Goal: Task Accomplishment & Management: Use online tool/utility

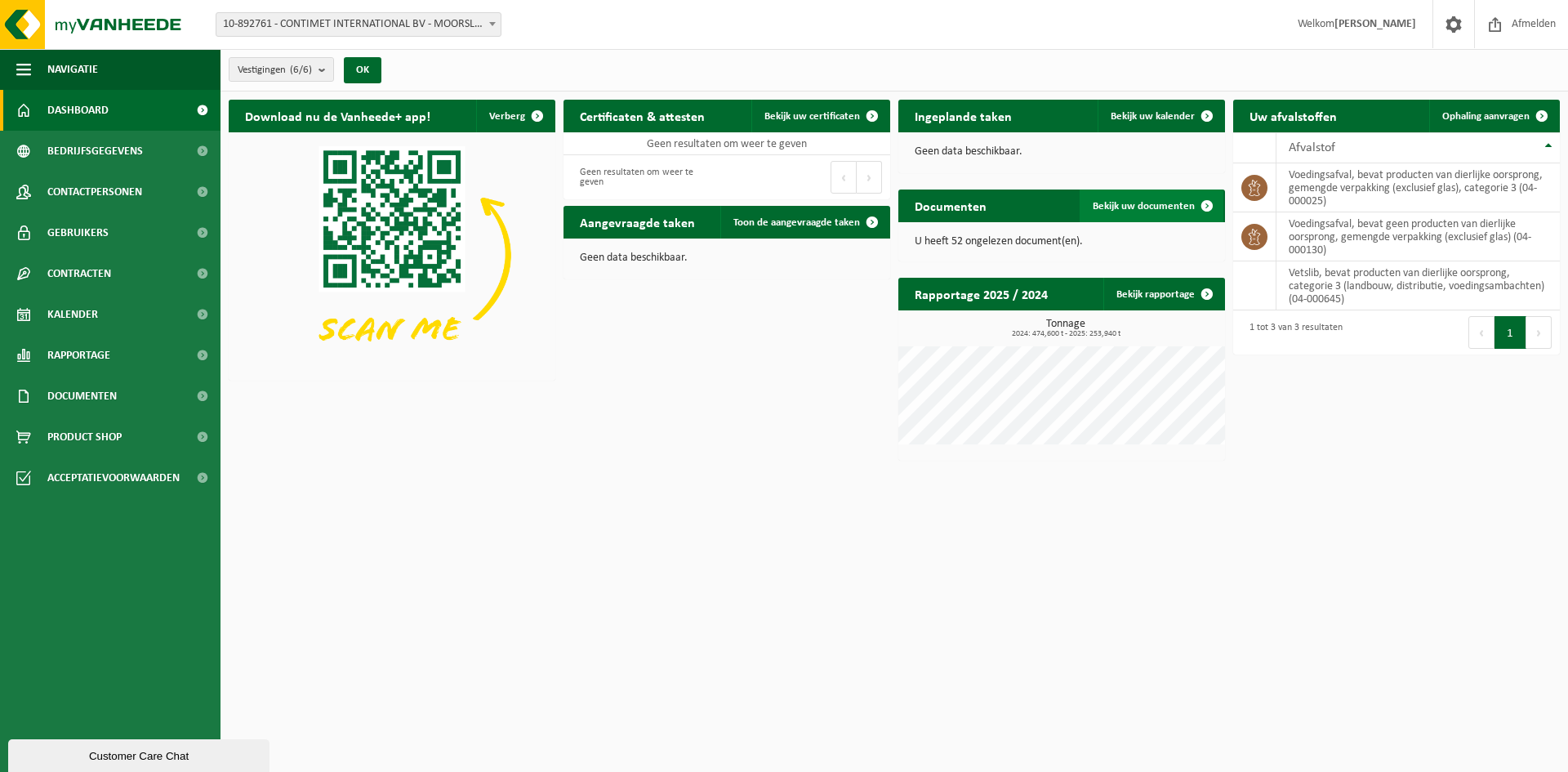
click at [1169, 210] on span "Bekijk uw documenten" at bounding box center [1143, 206] width 102 height 11
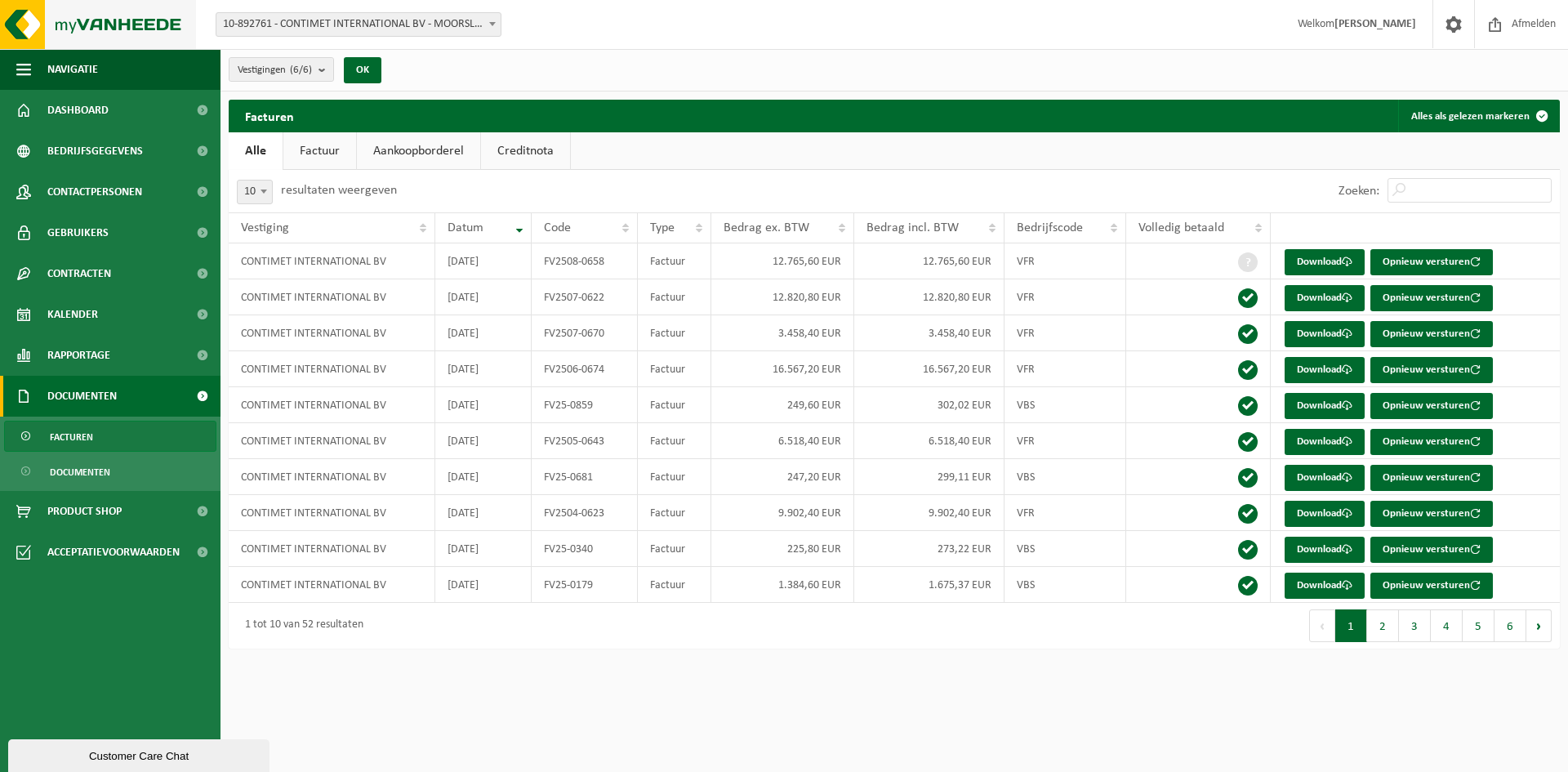
click at [165, 25] on img at bounding box center [98, 24] width 196 height 49
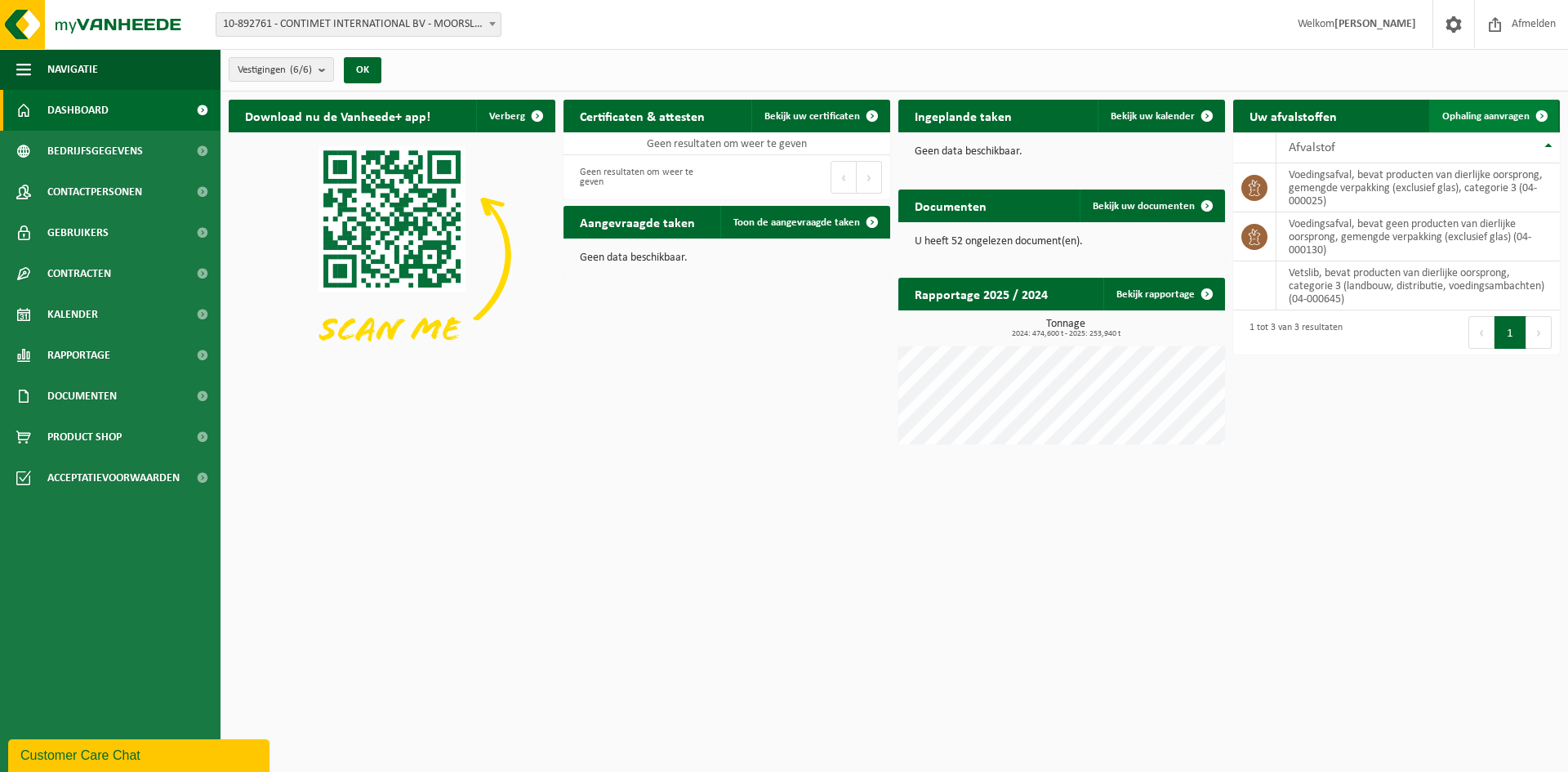
click at [1469, 116] on span "Ophaling aanvragen" at bounding box center [1485, 117] width 88 height 11
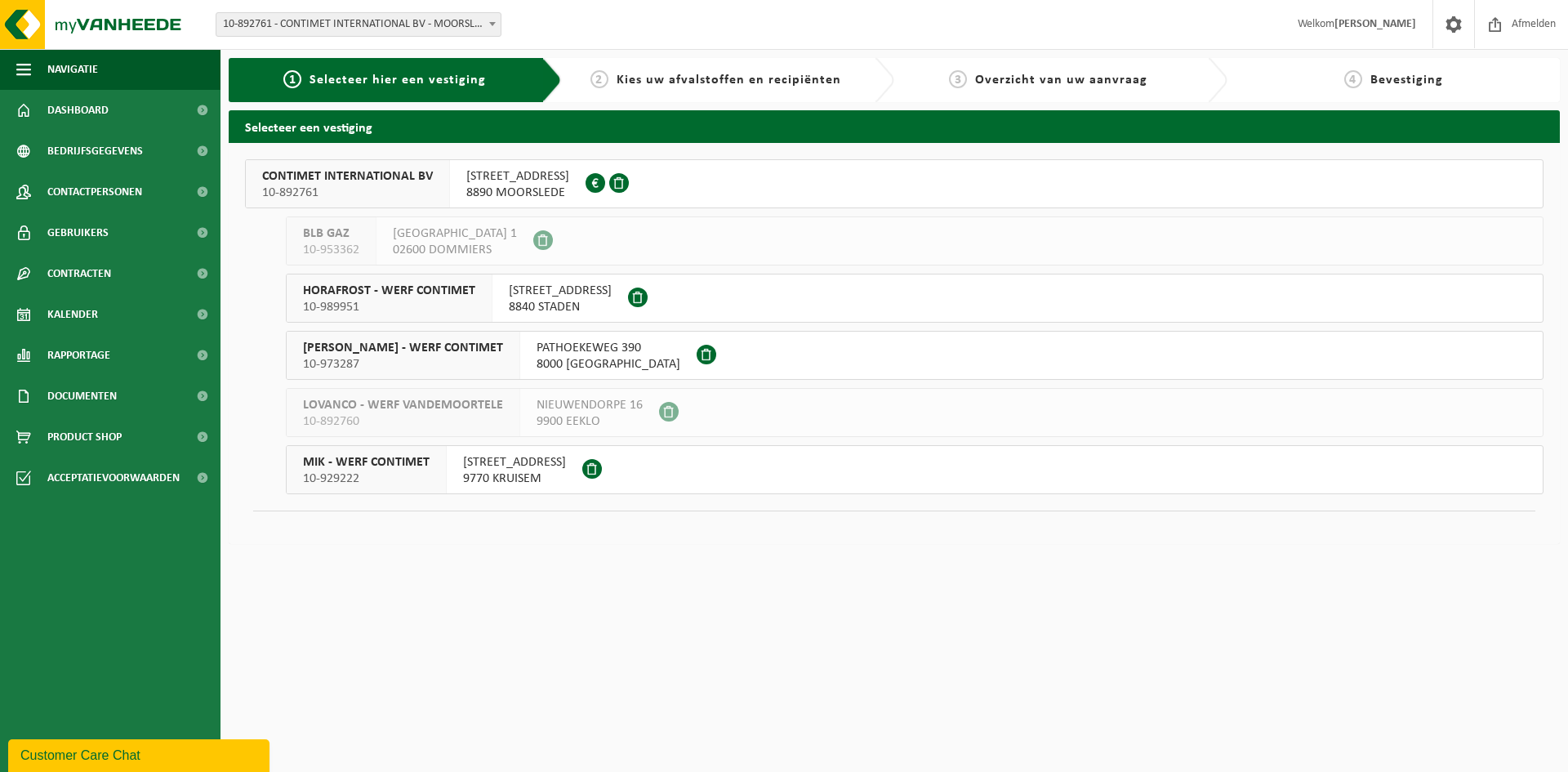
click at [537, 476] on span "9770 KRUISEM" at bounding box center [515, 478] width 103 height 17
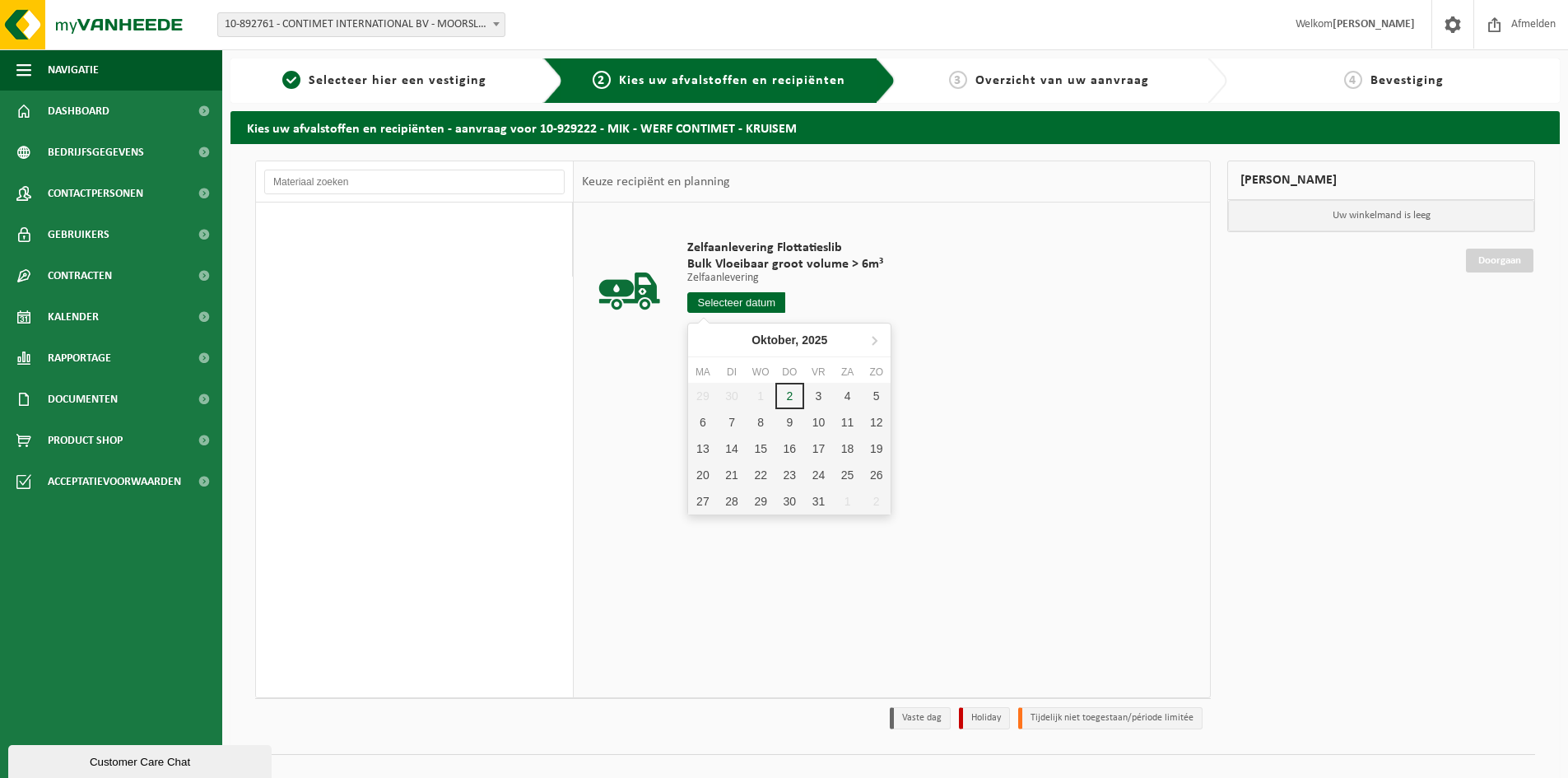
click at [745, 302] on input "text" at bounding box center [736, 303] width 98 height 20
click at [699, 418] on div "6" at bounding box center [702, 421] width 29 height 26
type input "Van 2025-10-06"
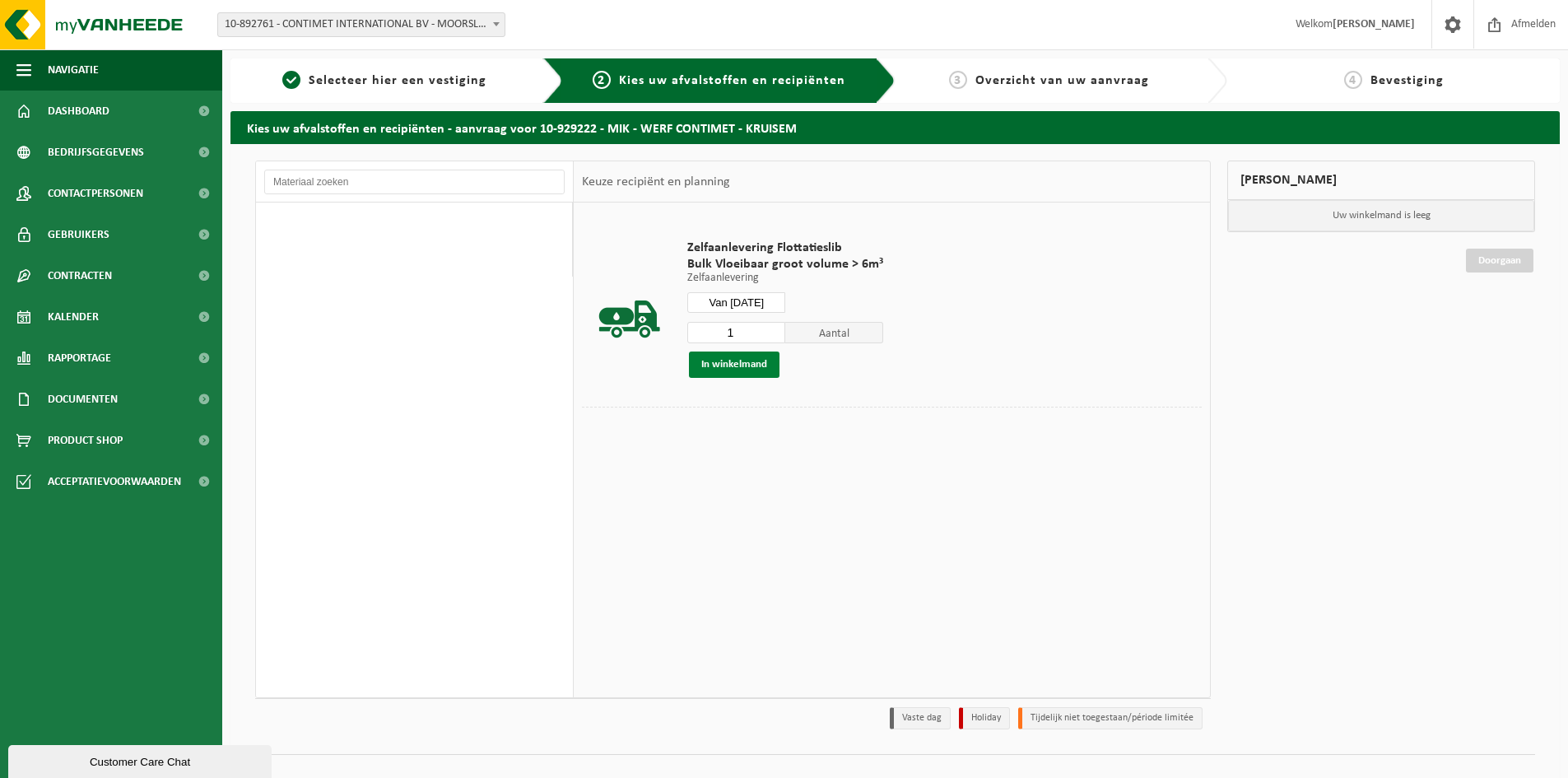
click at [744, 364] on button "In winkelmand" at bounding box center [734, 364] width 90 height 26
click at [1506, 334] on link "Doorgaan" at bounding box center [1499, 331] width 68 height 24
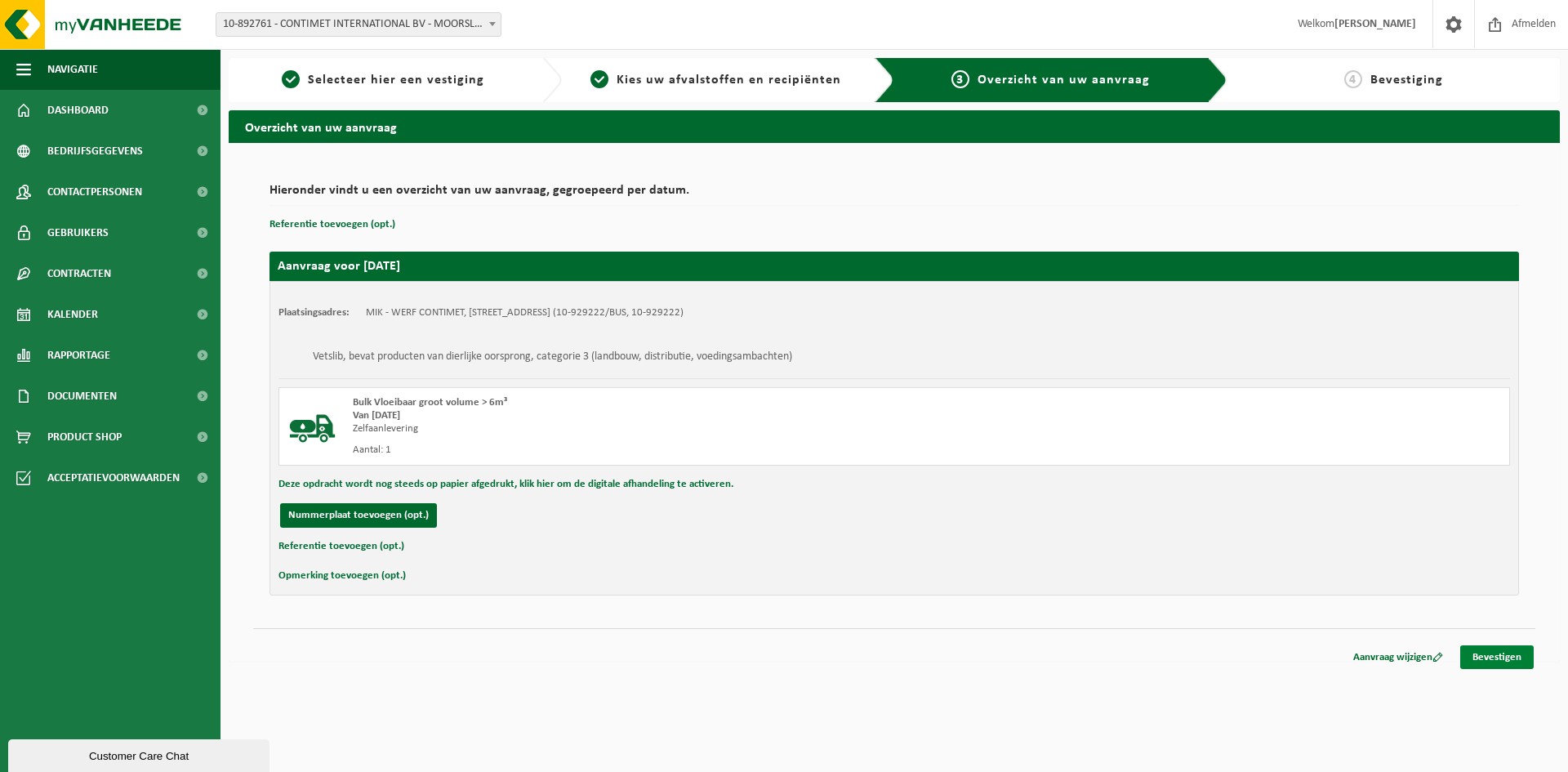
click at [1469, 649] on link "Bevestigen" at bounding box center [1497, 657] width 74 height 24
